Goal: Book appointment/travel/reservation

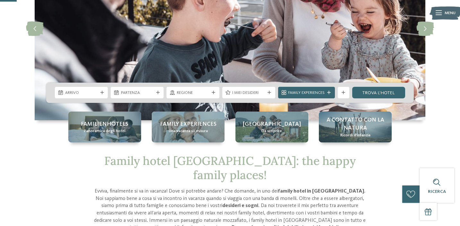
click at [99, 94] on div "Arrivo" at bounding box center [82, 93] width 36 height 6
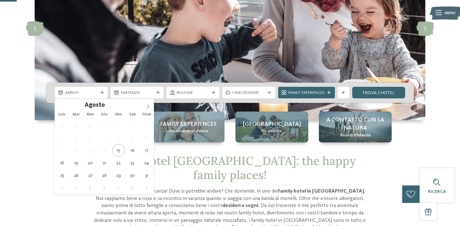
click at [147, 104] on icon at bounding box center [148, 106] width 4 height 4
type input "****"
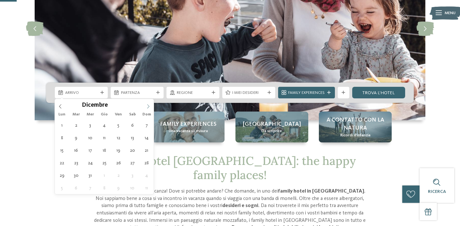
click at [147, 104] on icon at bounding box center [148, 106] width 4 height 4
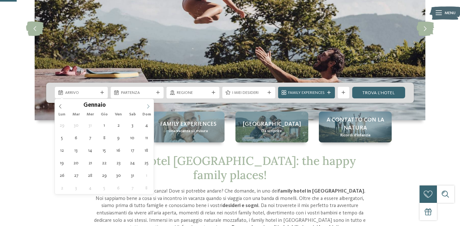
click at [147, 104] on icon at bounding box center [148, 106] width 4 height 4
type div "[DATE]"
type input "****"
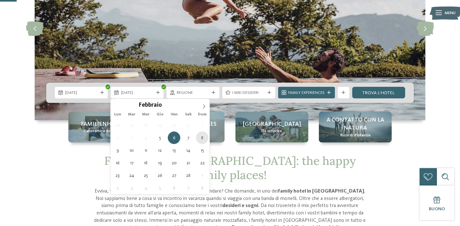
type div "[DATE]"
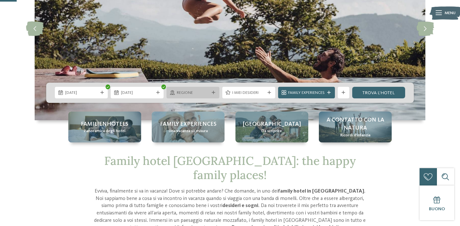
click at [197, 93] on span "Regione" at bounding box center [193, 93] width 33 height 6
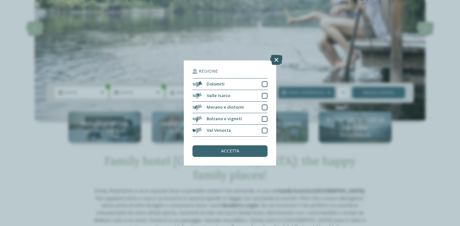
click at [273, 61] on icon at bounding box center [276, 60] width 13 height 10
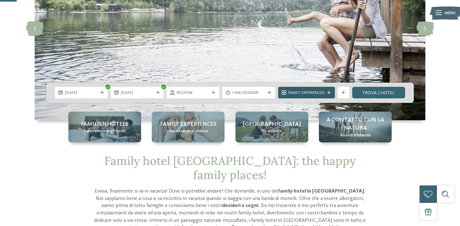
click at [330, 92] on icon at bounding box center [329, 93] width 4 height 4
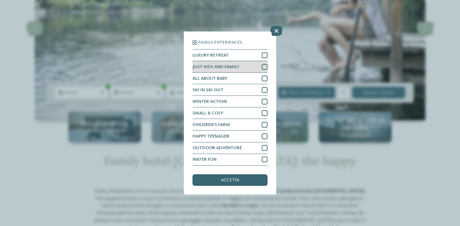
click at [266, 66] on div at bounding box center [265, 67] width 6 height 6
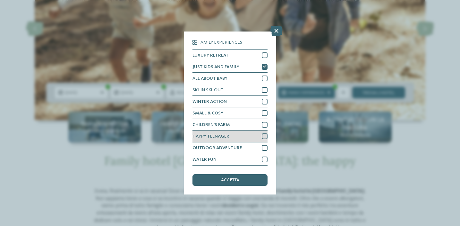
click at [266, 137] on div at bounding box center [265, 136] width 6 height 6
click at [244, 176] on div "accetta" at bounding box center [230, 180] width 75 height 12
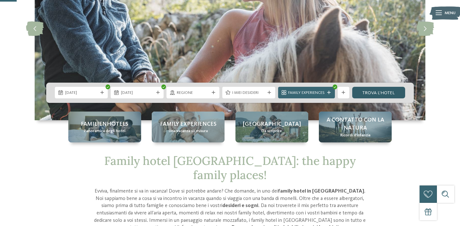
click at [381, 89] on link "trova l’hotel" at bounding box center [378, 93] width 53 height 12
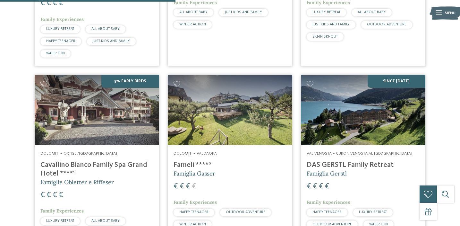
scroll to position [348, 0]
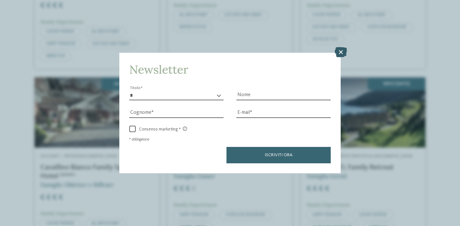
click at [344, 51] on icon at bounding box center [341, 52] width 13 height 10
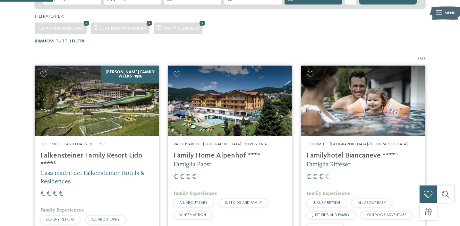
scroll to position [0, 0]
